Goal: Communication & Community: Connect with others

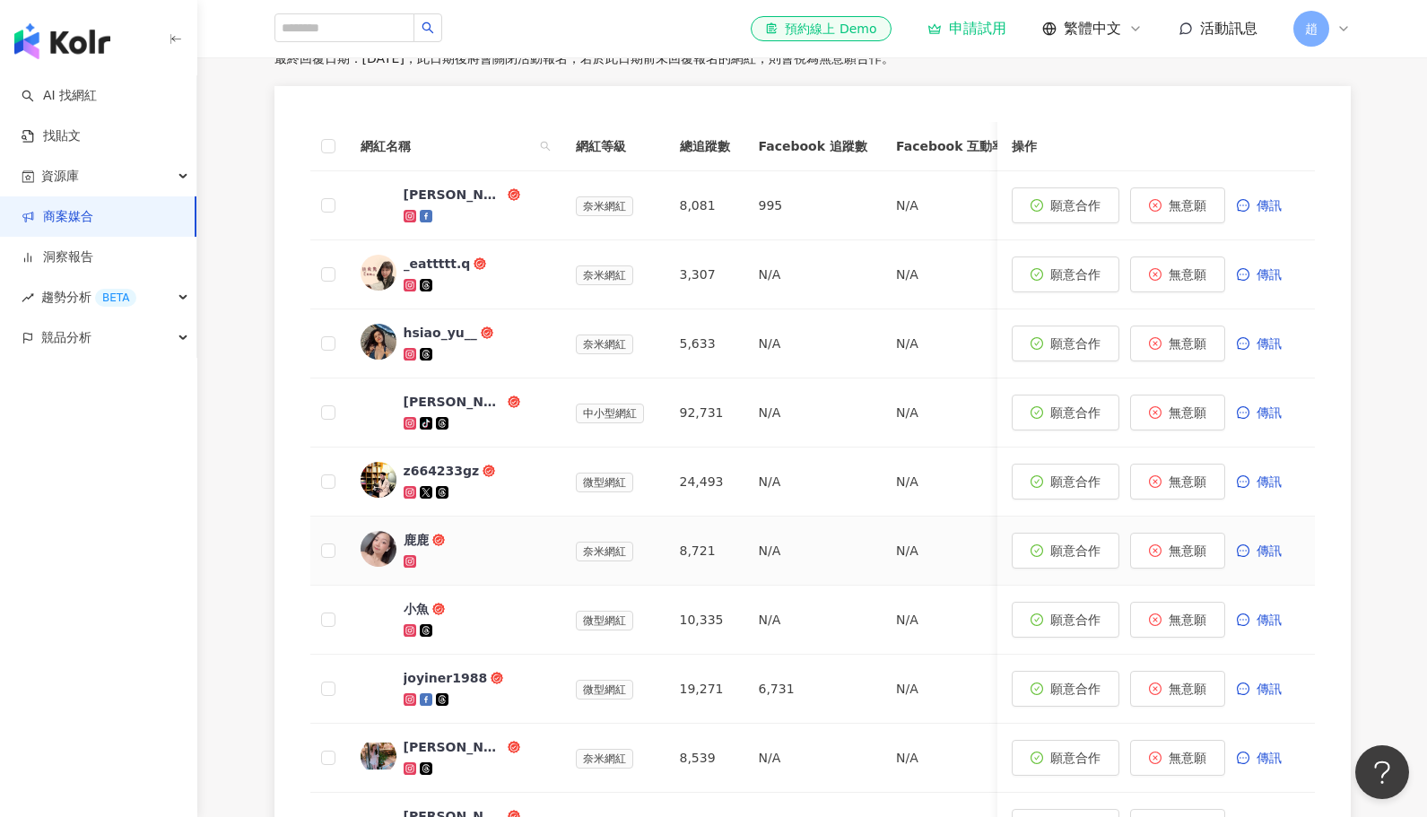
scroll to position [1017, 0]
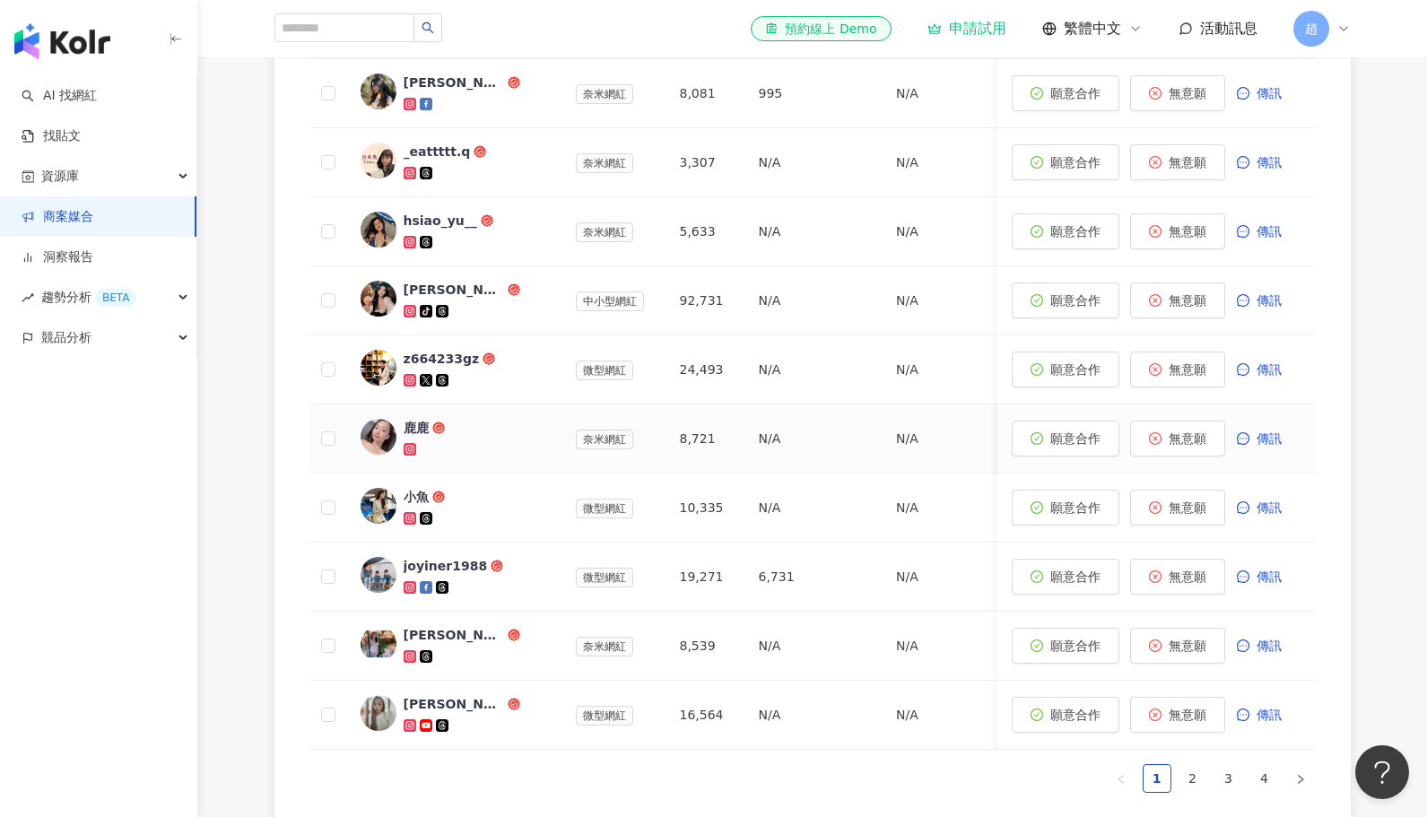
click at [402, 438] on link "鹿鹿" at bounding box center [454, 438] width 187 height 39
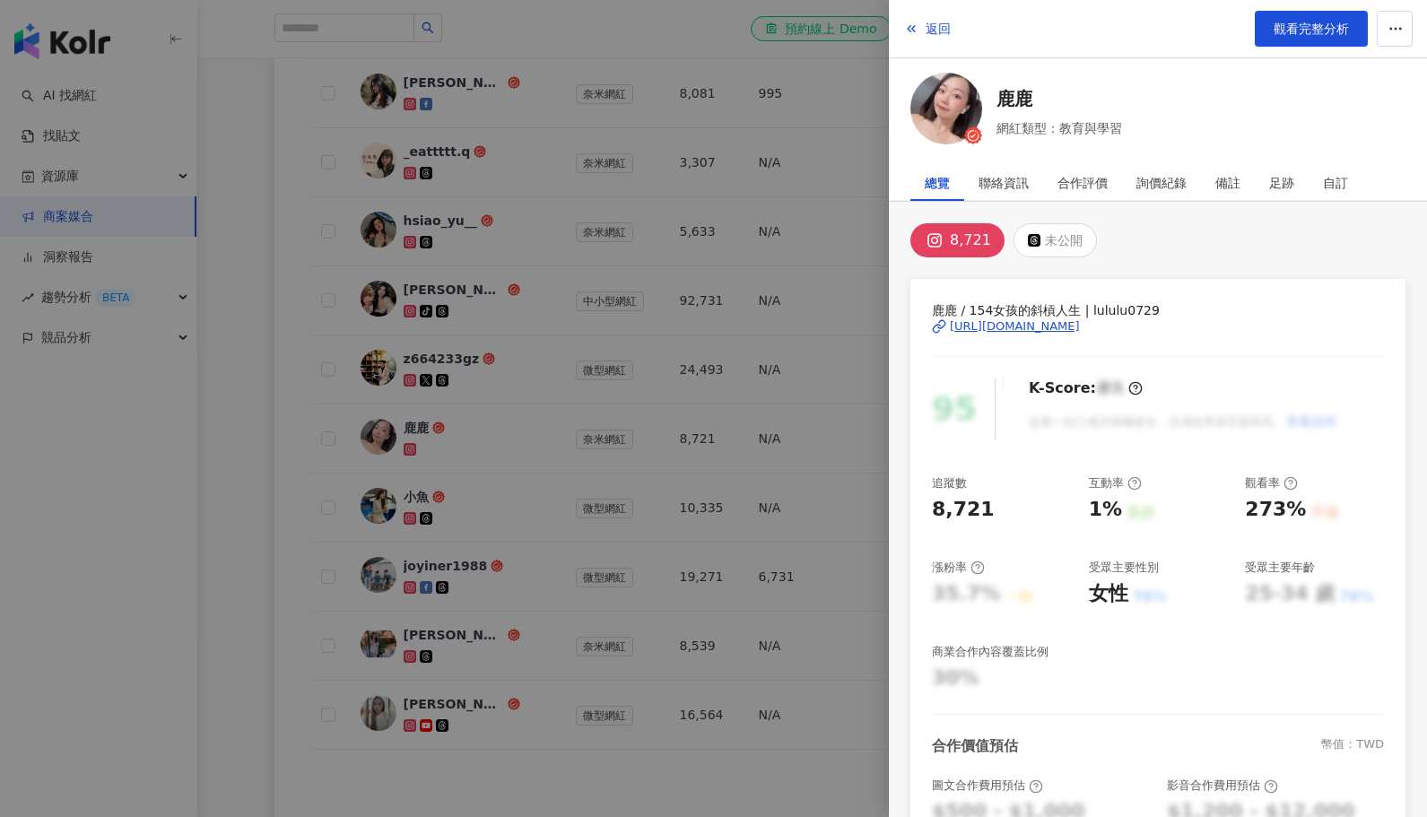
click at [416, 638] on div at bounding box center [713, 408] width 1427 height 817
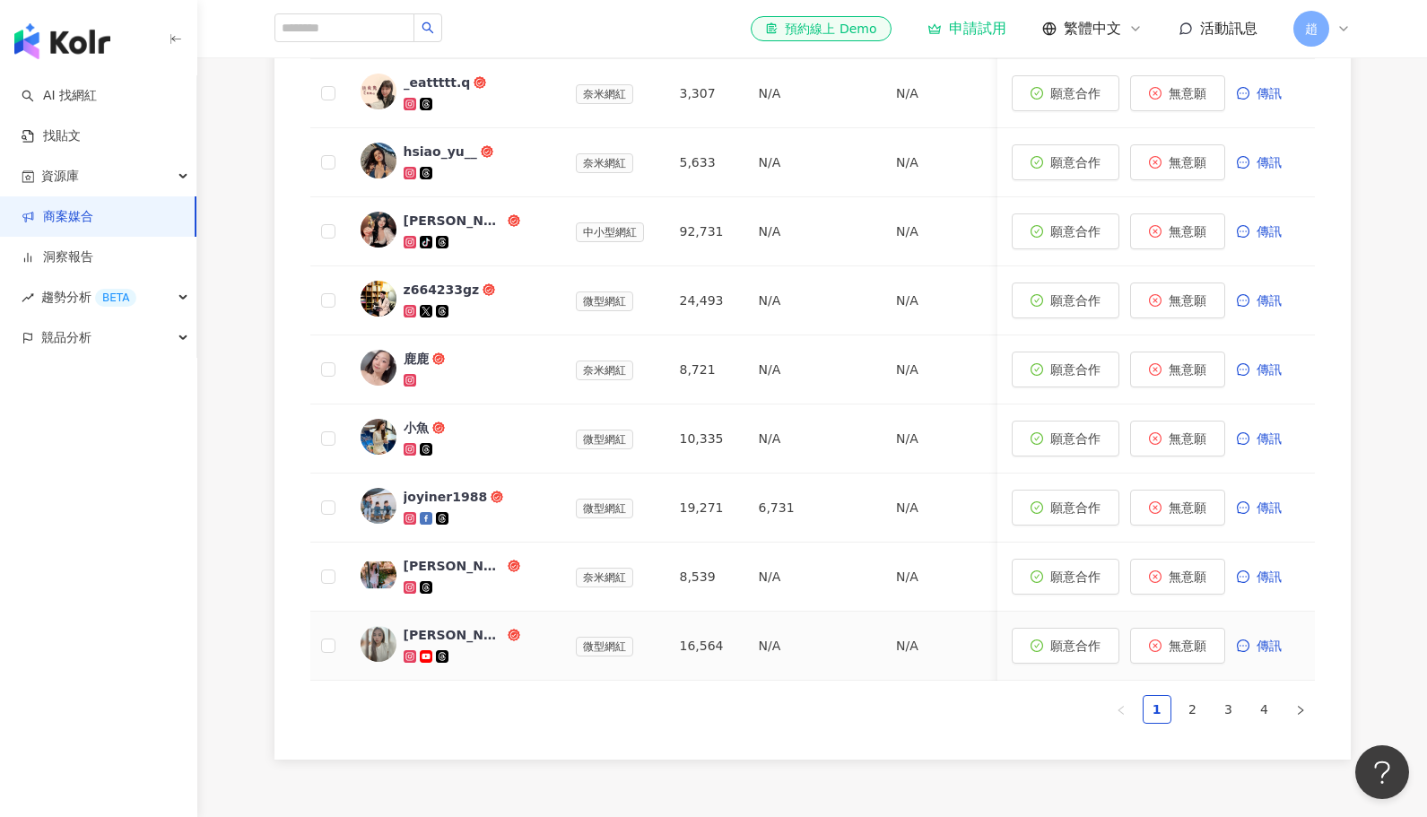
scroll to position [1107, 0]
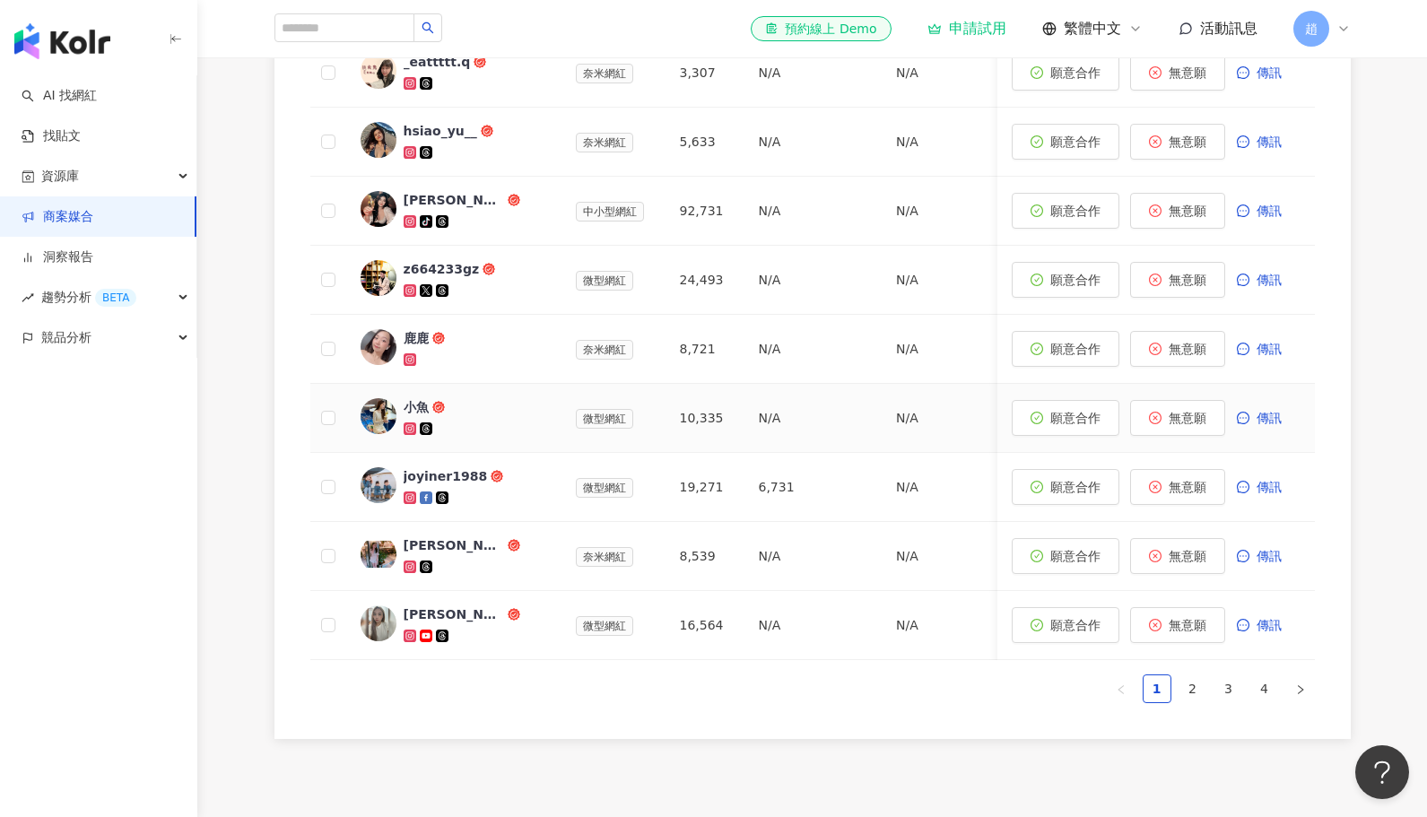
click at [408, 412] on div "小魚" at bounding box center [416, 407] width 25 height 18
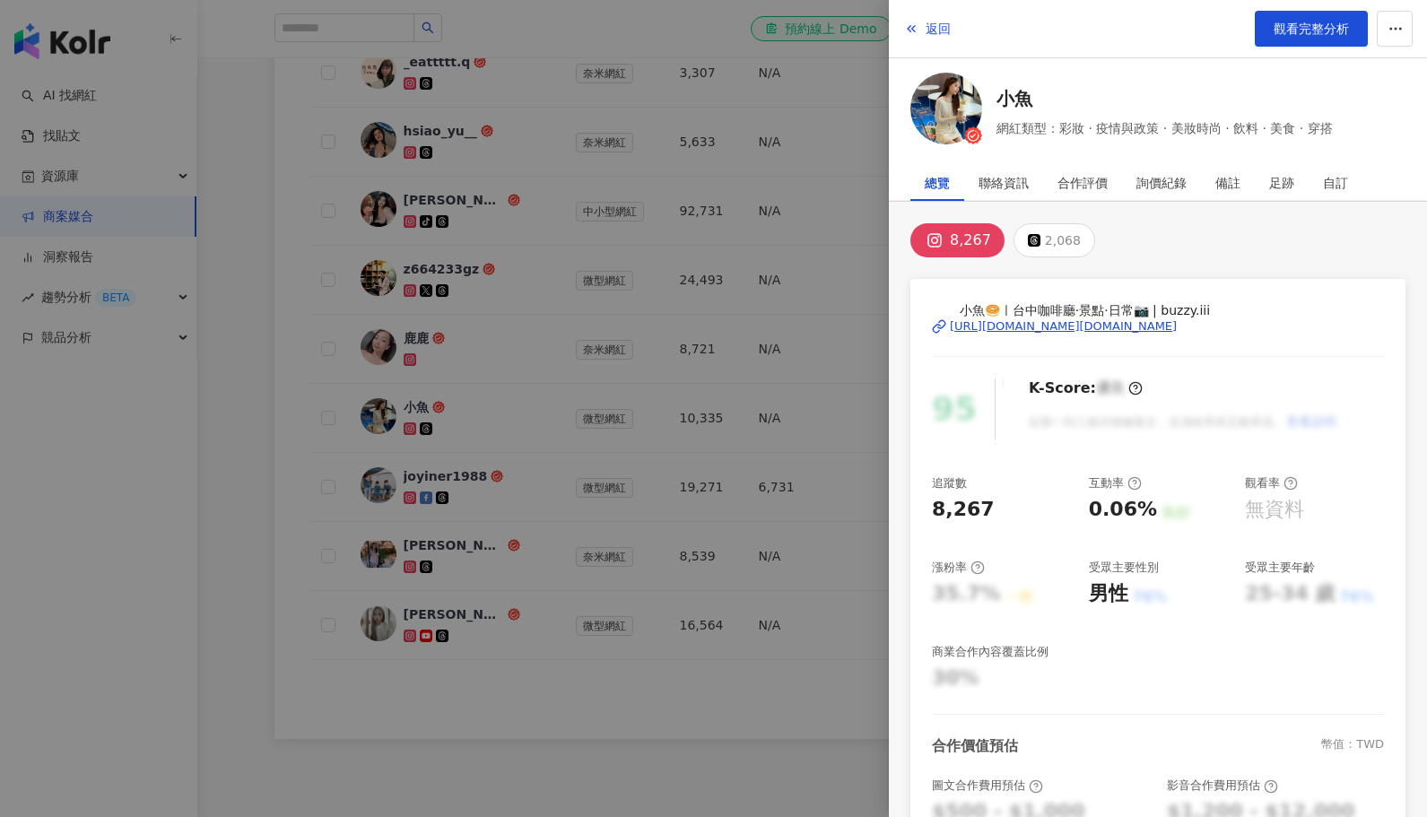
click at [1081, 329] on div "https://www.instagram.com/buzzy.iii/" at bounding box center [1063, 326] width 227 height 16
click at [490, 541] on div at bounding box center [713, 408] width 1427 height 817
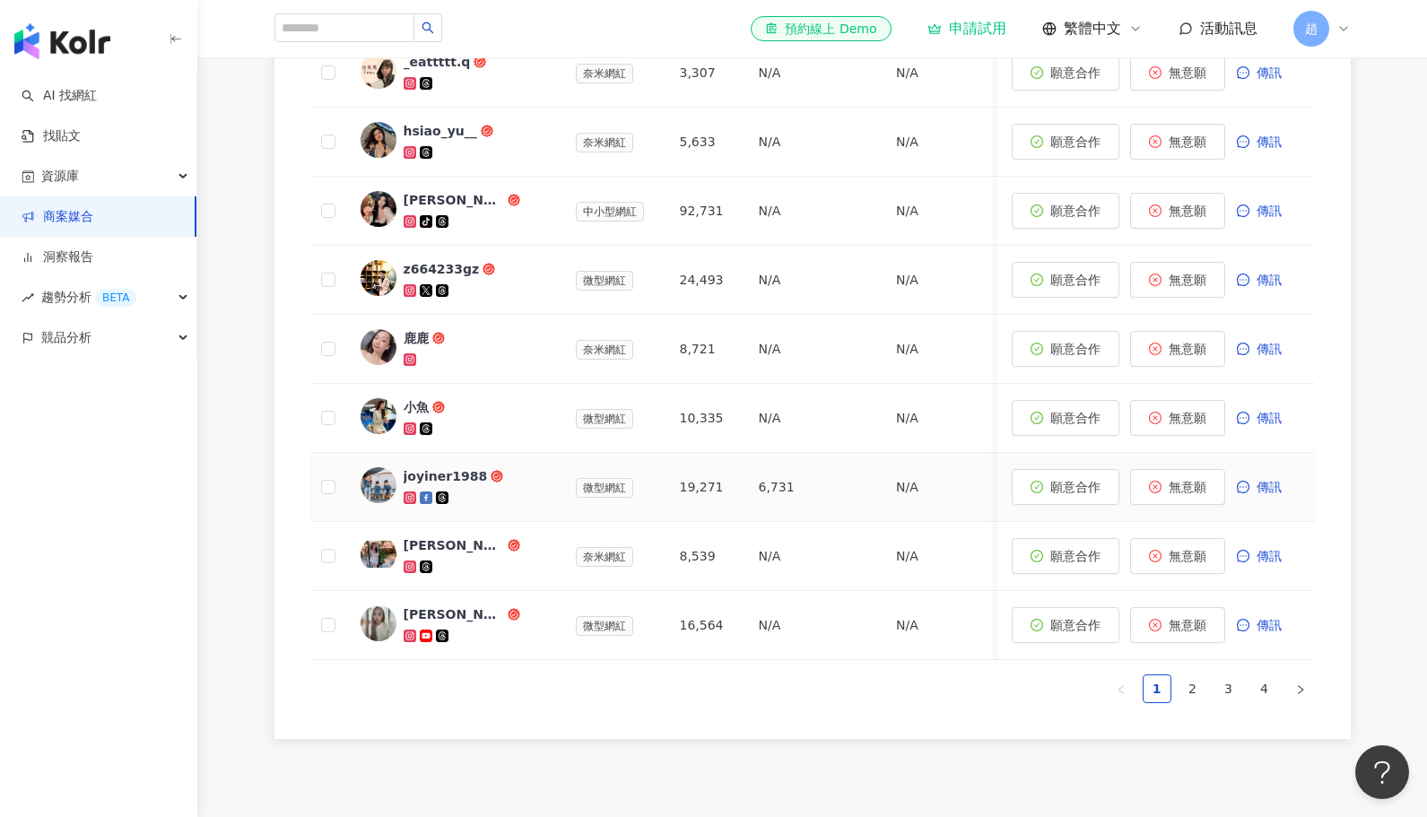
click at [444, 477] on div "joyiner1988" at bounding box center [446, 476] width 84 height 18
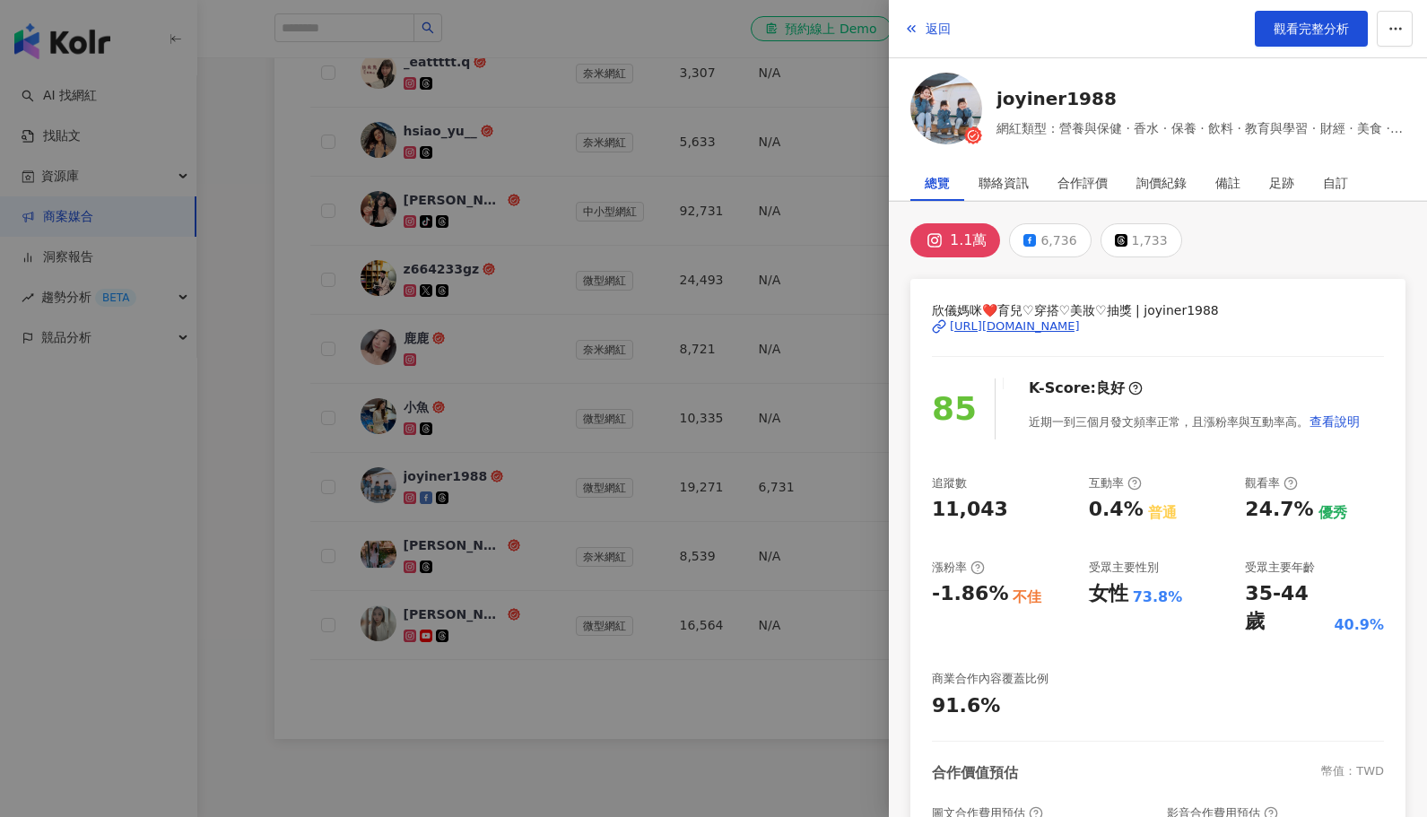
click at [1070, 326] on div "https://www.instagram.com/joyiner1988/" at bounding box center [1015, 326] width 130 height 16
click at [291, 343] on div at bounding box center [713, 408] width 1427 height 817
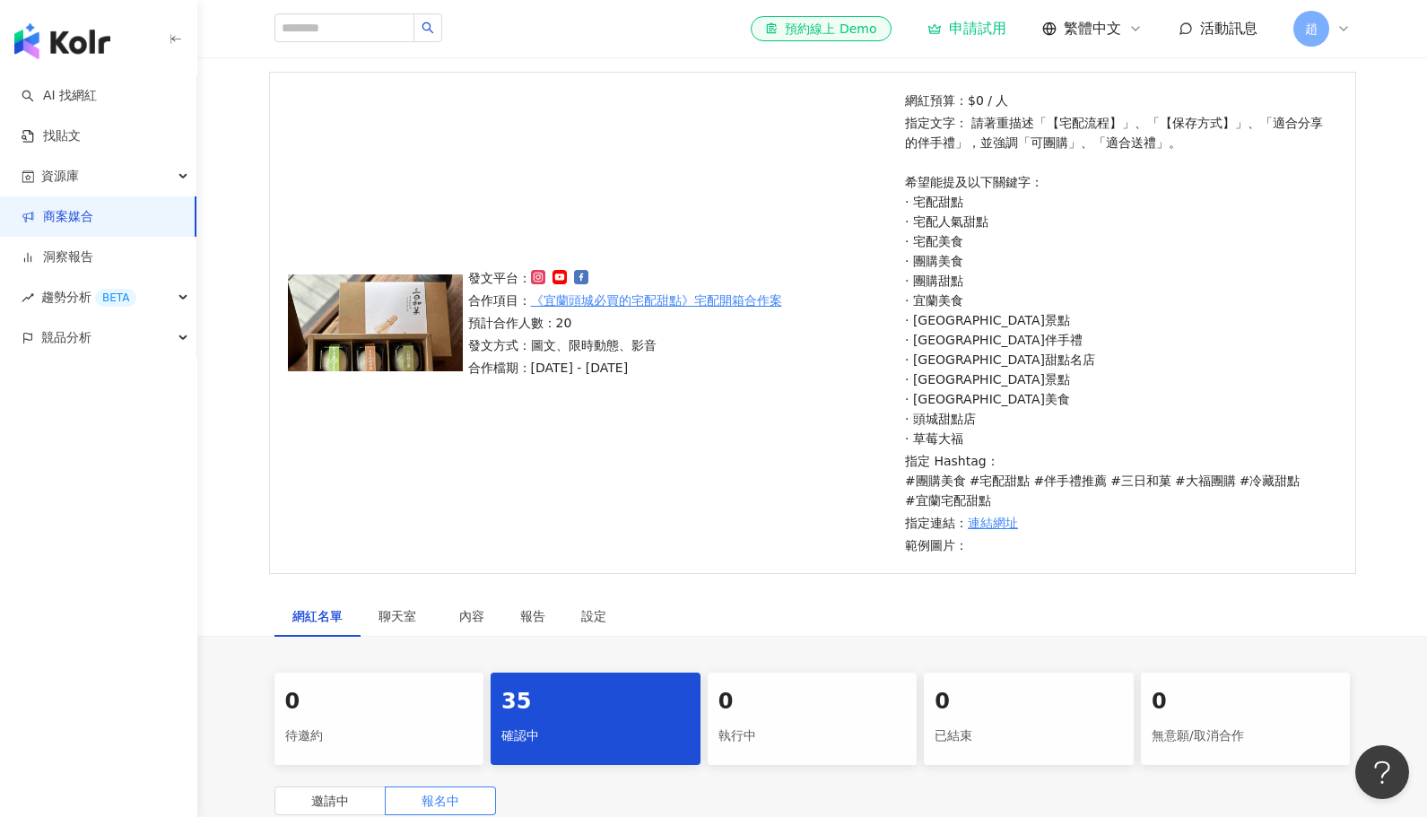
scroll to position [389, 0]
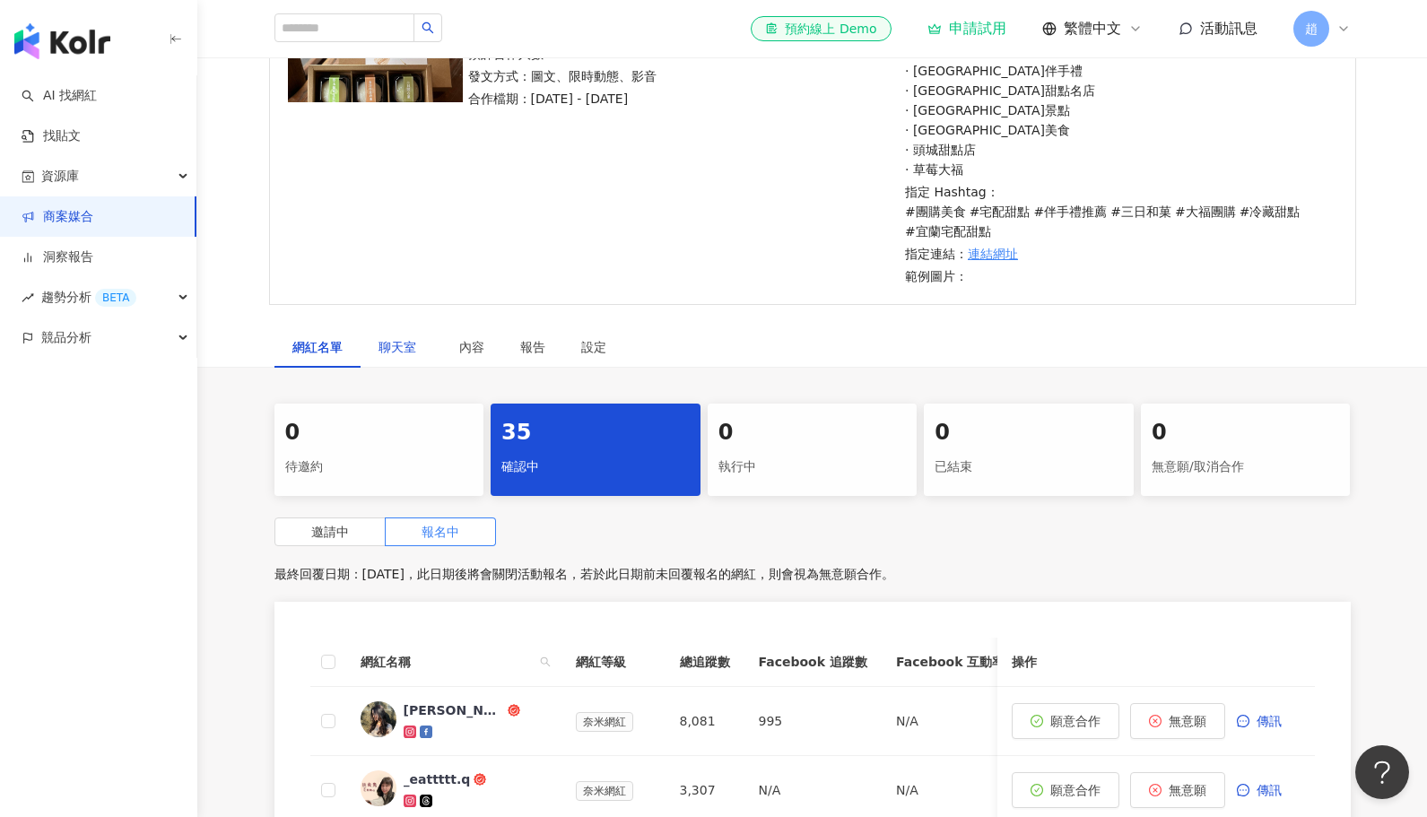
click at [395, 349] on span "聊天室" at bounding box center [400, 347] width 45 height 13
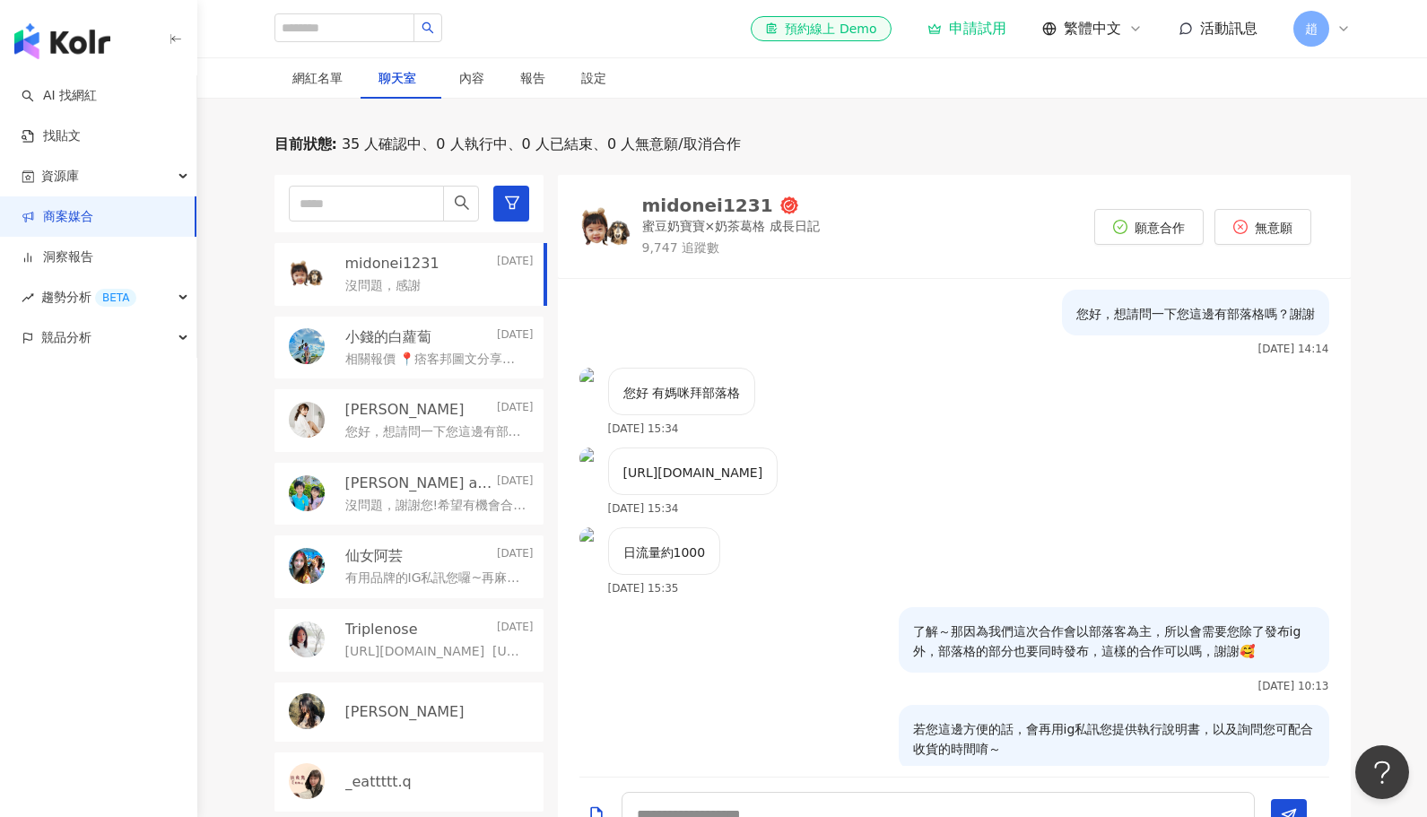
scroll to position [453, 0]
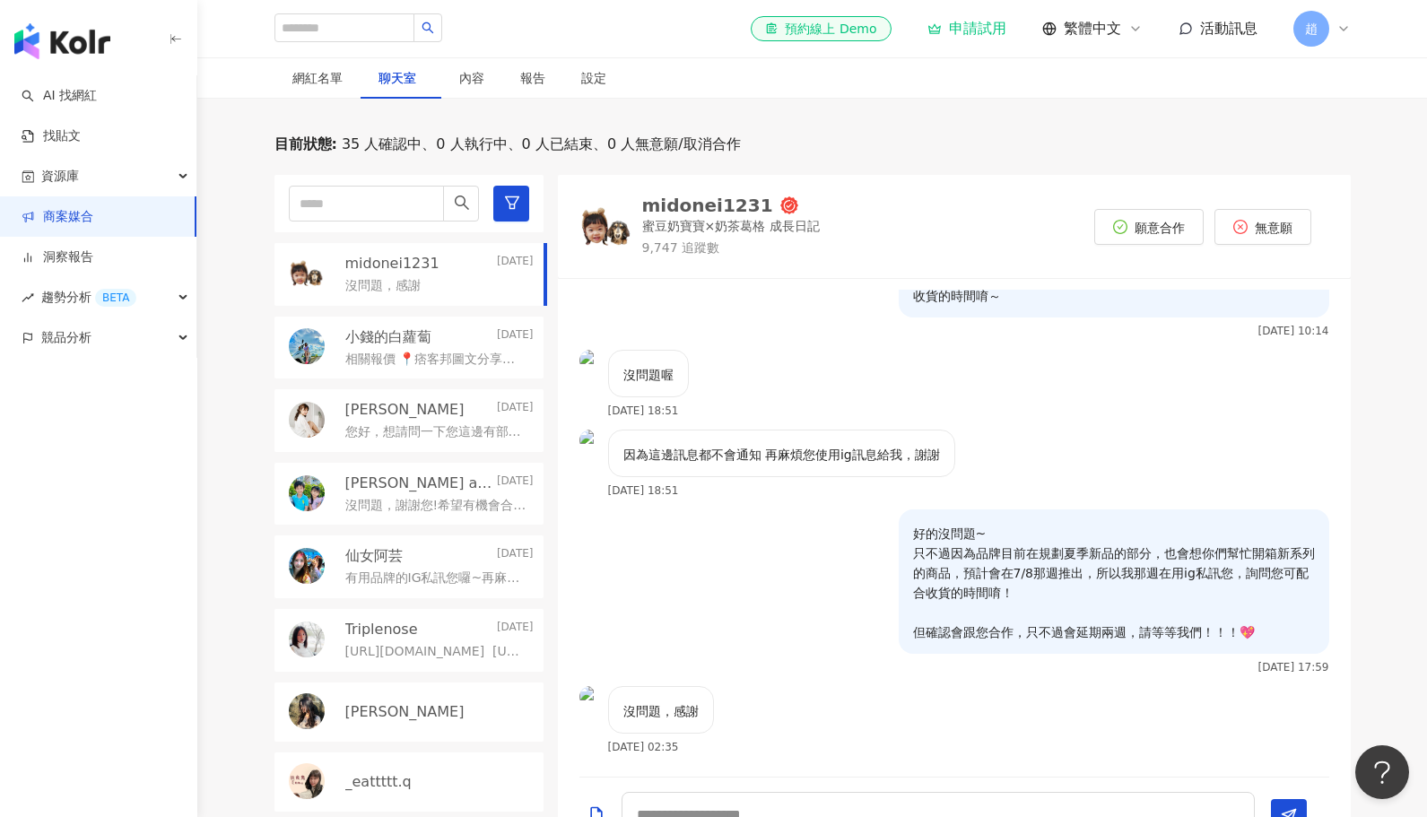
click at [715, 205] on div "midonei1231" at bounding box center [707, 205] width 131 height 18
